Goal: Entertainment & Leisure: Consume media (video, audio)

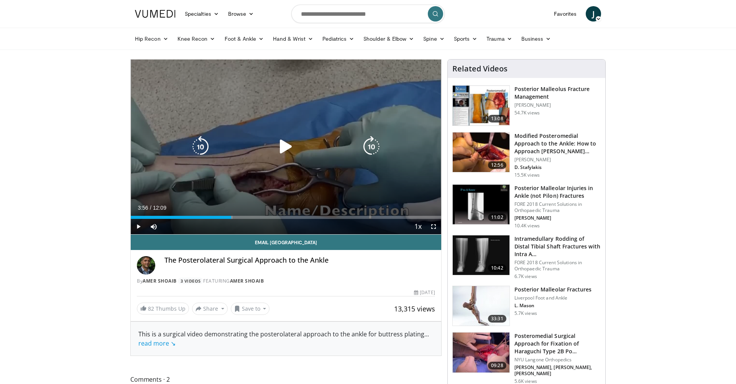
click at [288, 149] on icon "Video Player" at bounding box center [285, 146] width 21 height 21
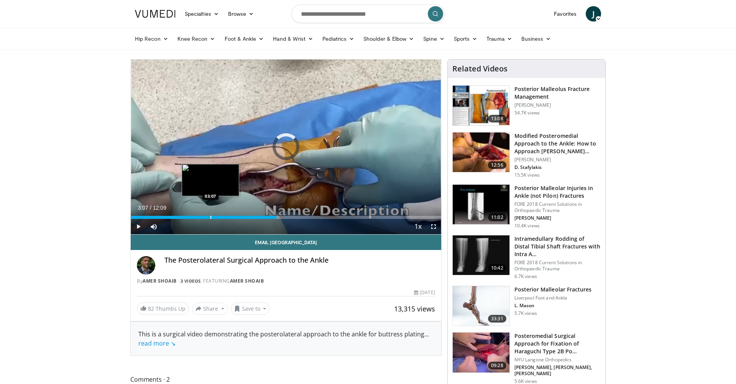
click at [211, 217] on div "Progress Bar" at bounding box center [211, 217] width 1 height 3
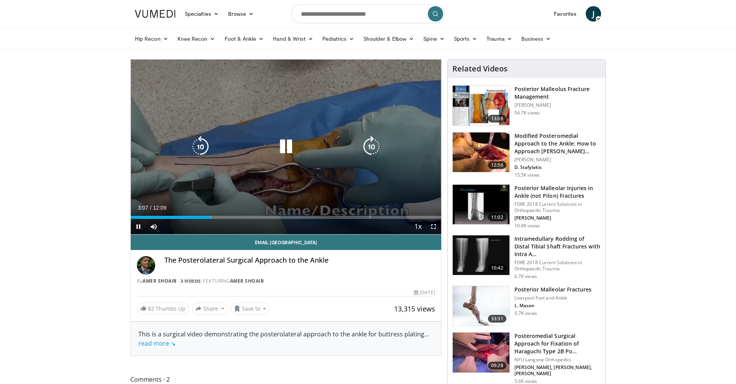
click at [283, 150] on icon "Video Player" at bounding box center [285, 146] width 21 height 21
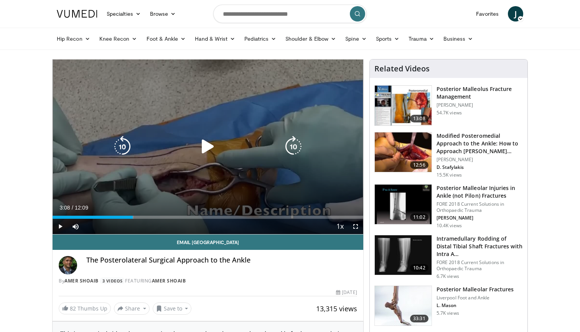
click at [209, 148] on icon "Video Player" at bounding box center [207, 146] width 21 height 21
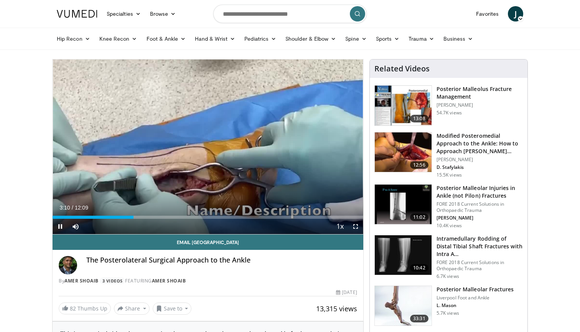
click at [360, 228] on span "Video Player" at bounding box center [355, 226] width 15 height 15
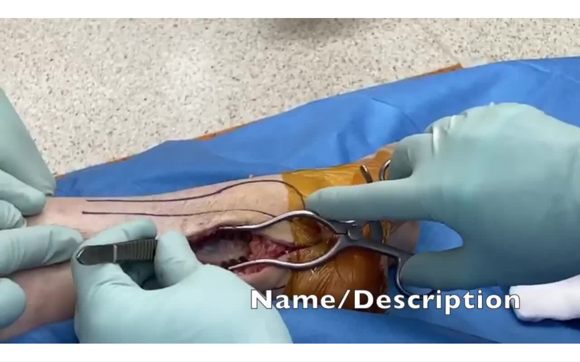
drag, startPoint x: 407, startPoint y: 62, endPoint x: 1101, endPoint y: -32, distance: 700.6
click at [580, 0] on html "Specialties Adult & Family Medicine Allergy, [MEDICAL_DATA], Immunology Anesthe…" at bounding box center [290, 181] width 580 height 362
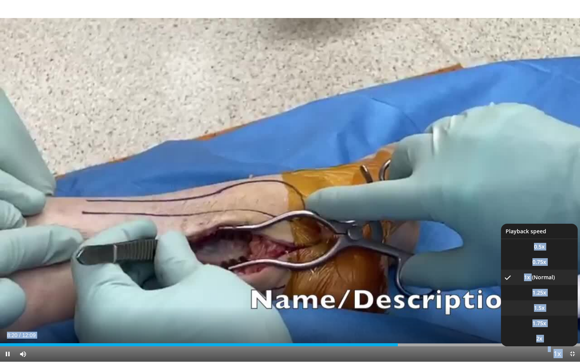
click at [542, 310] on span "1.5x" at bounding box center [539, 309] width 11 height 8
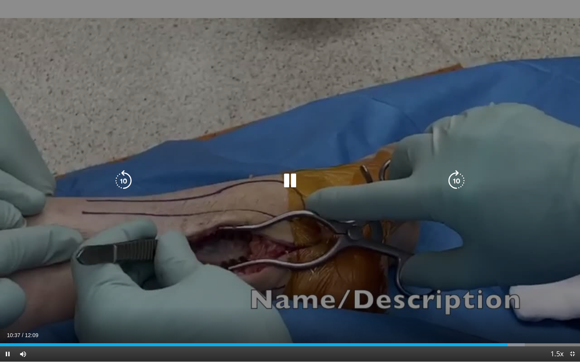
click at [292, 180] on icon "Video Player" at bounding box center [289, 180] width 21 height 21
